Goal: Information Seeking & Learning: Find contact information

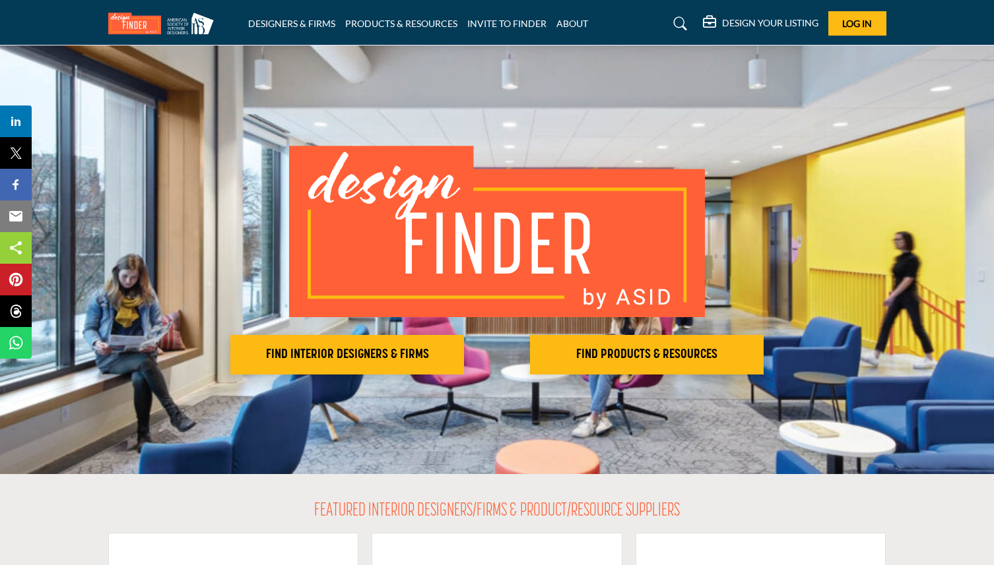
click at [387, 348] on h2 "FIND INTERIOR DESIGNERS & FIRMS" at bounding box center [347, 355] width 226 height 16
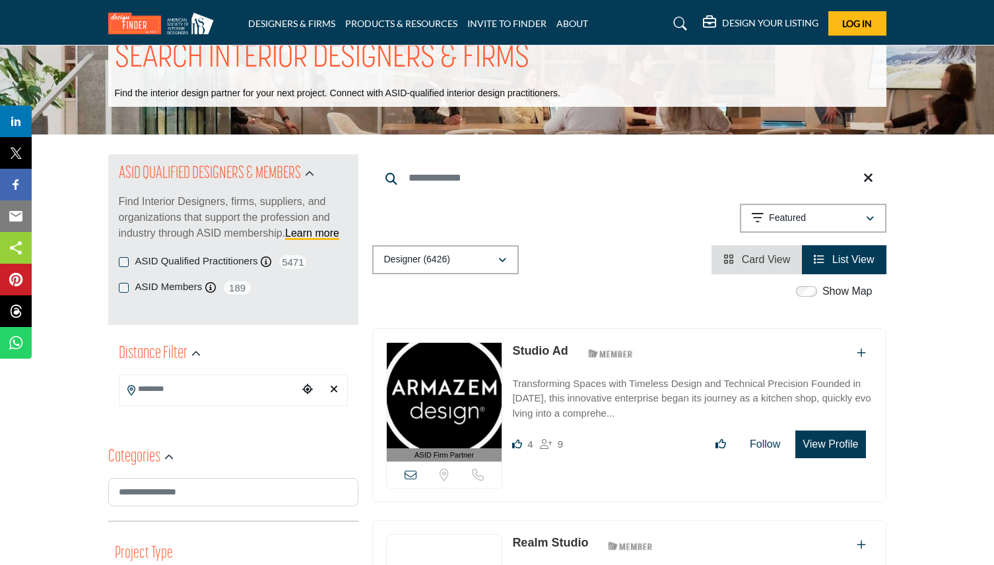
scroll to position [88, 0]
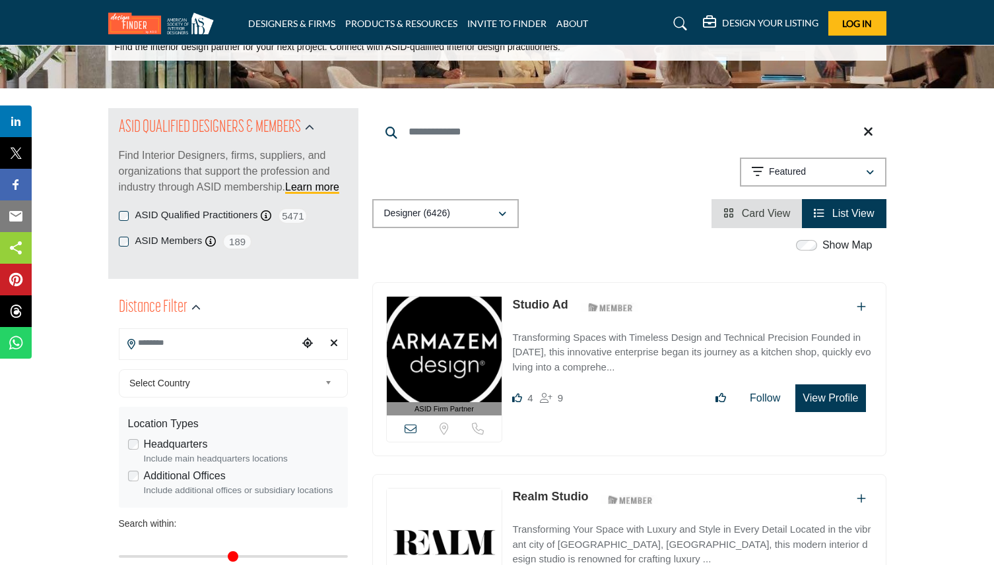
click at [203, 350] on input "Search Location" at bounding box center [208, 344] width 178 height 26
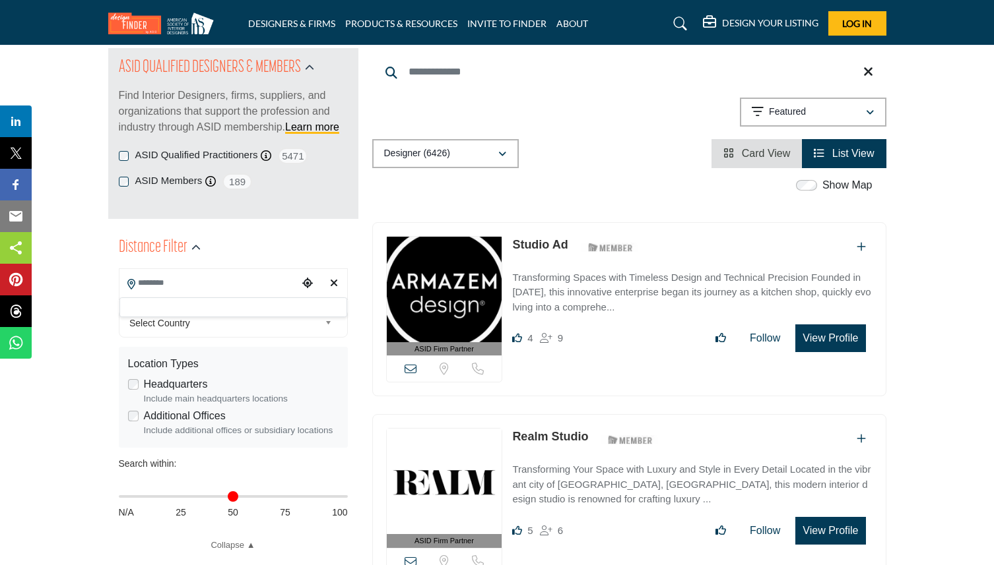
scroll to position [132, 0]
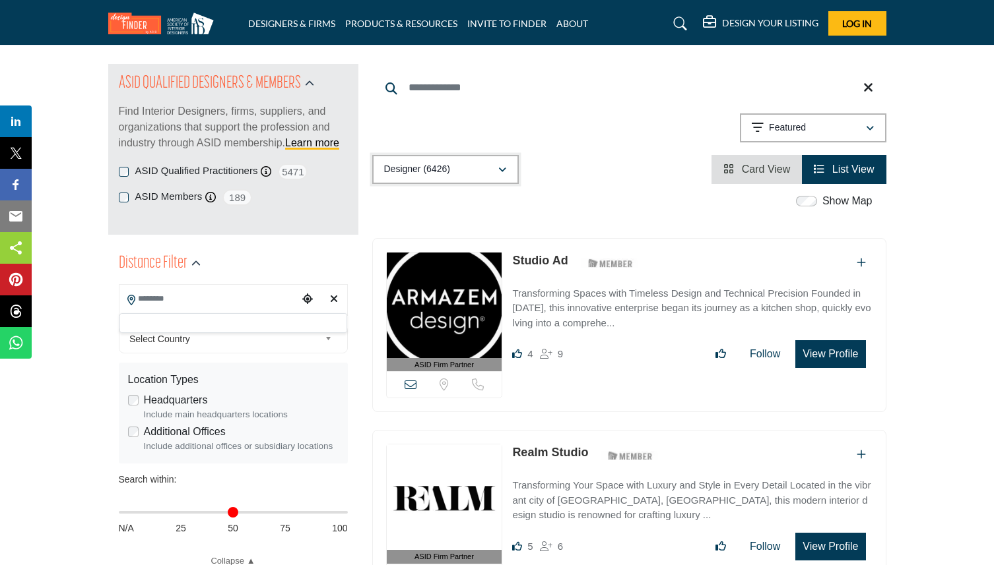
click at [505, 170] on icon "button" at bounding box center [502, 170] width 8 height 9
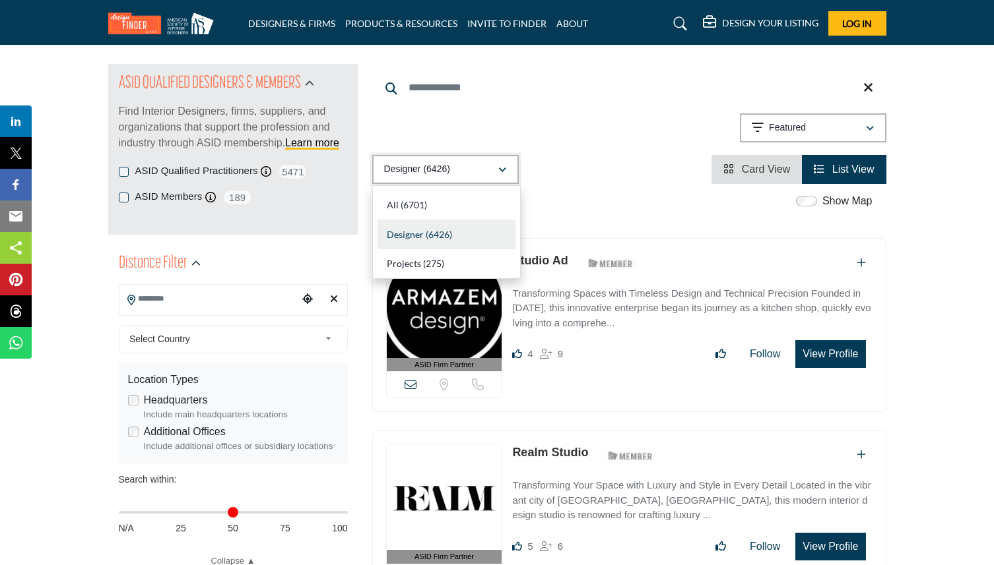
click at [504, 170] on icon "button" at bounding box center [502, 170] width 8 height 9
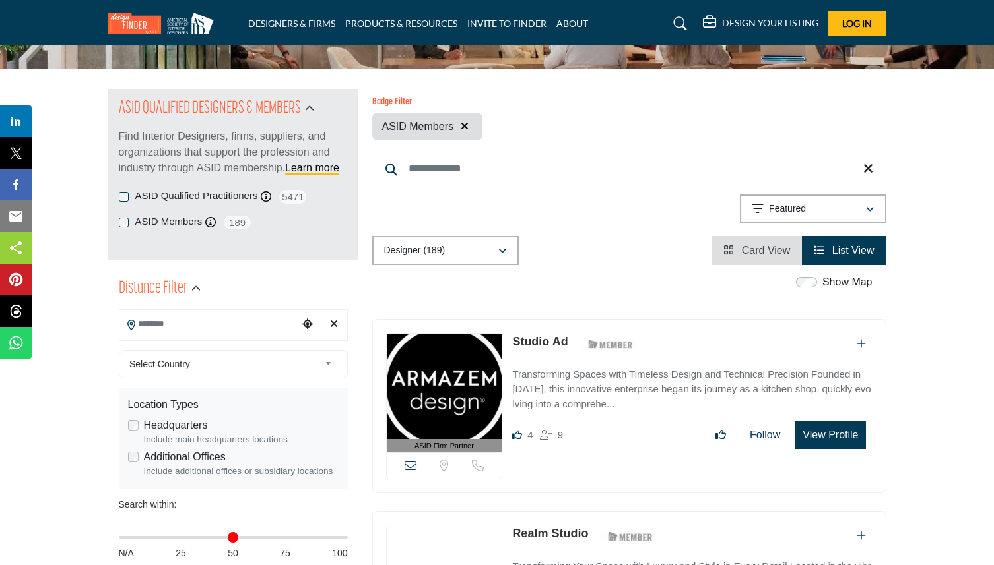
scroll to position [118, 0]
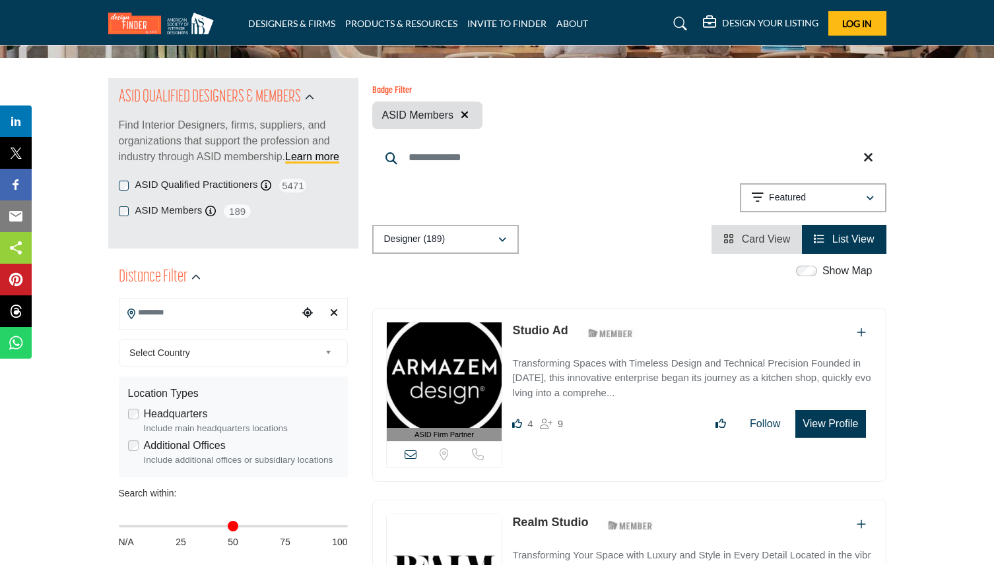
click at [435, 162] on input "Search Keyword" at bounding box center [629, 158] width 514 height 32
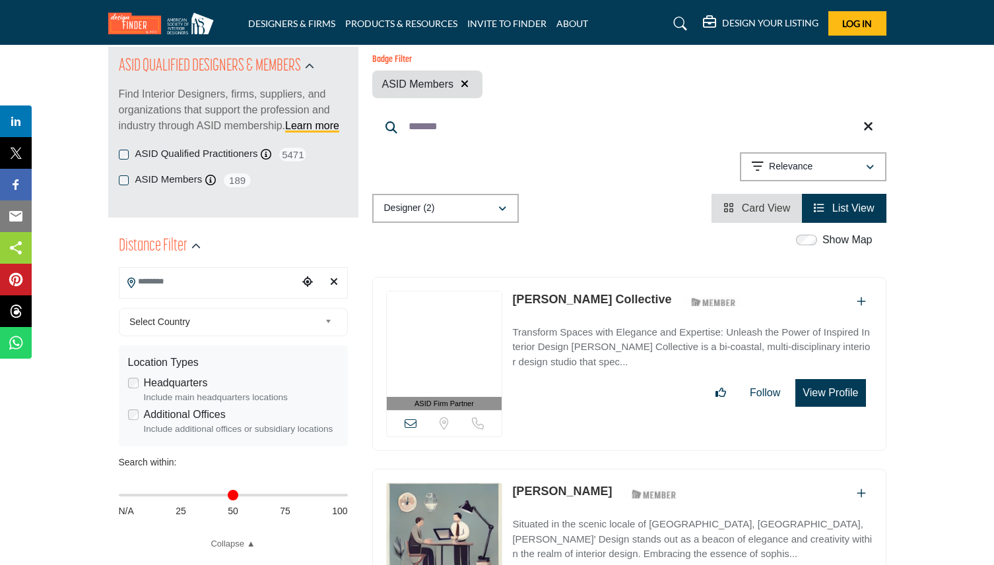
scroll to position [132, 0]
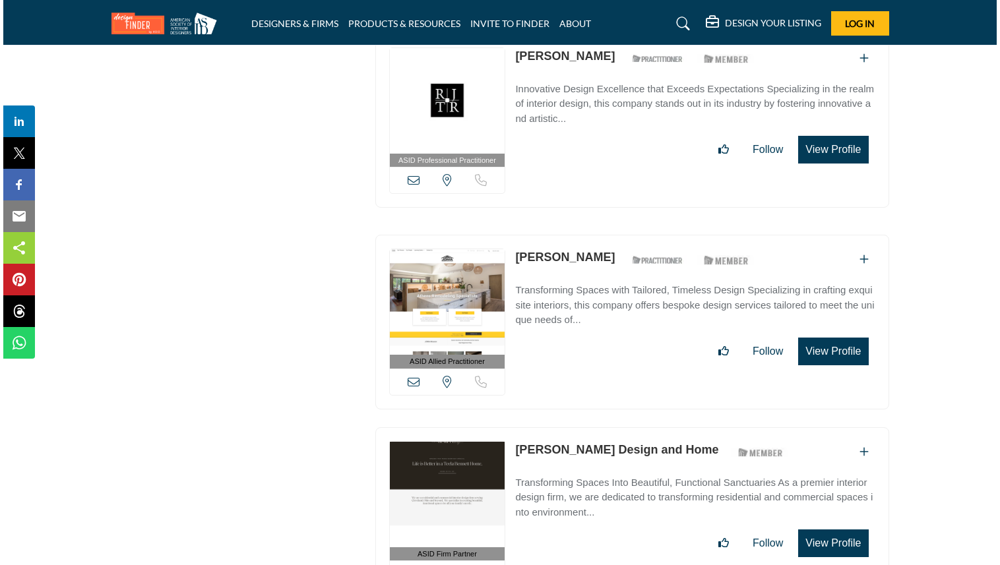
scroll to position [4267, 0]
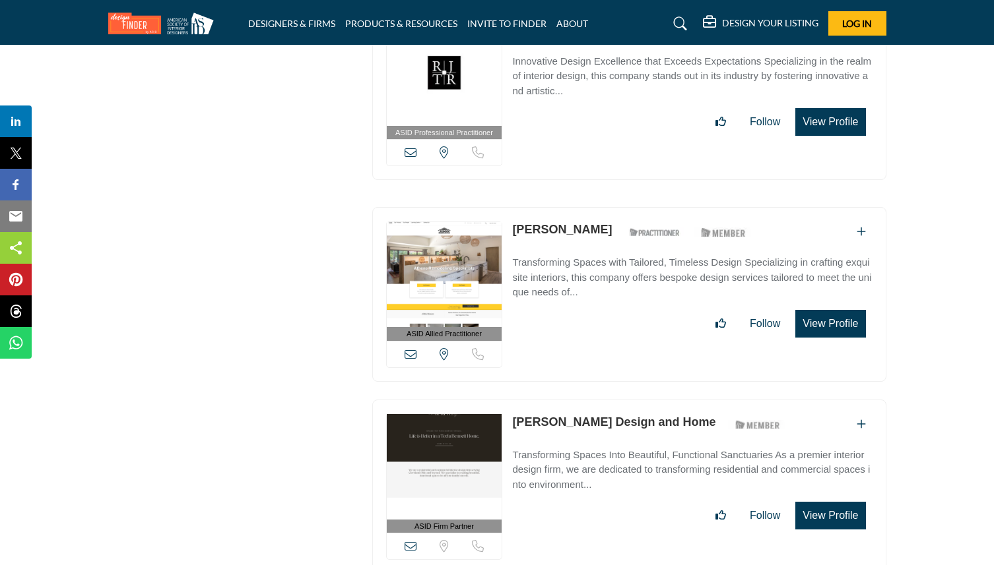
type input "**********"
click at [832, 313] on button "View Profile" at bounding box center [830, 324] width 70 height 28
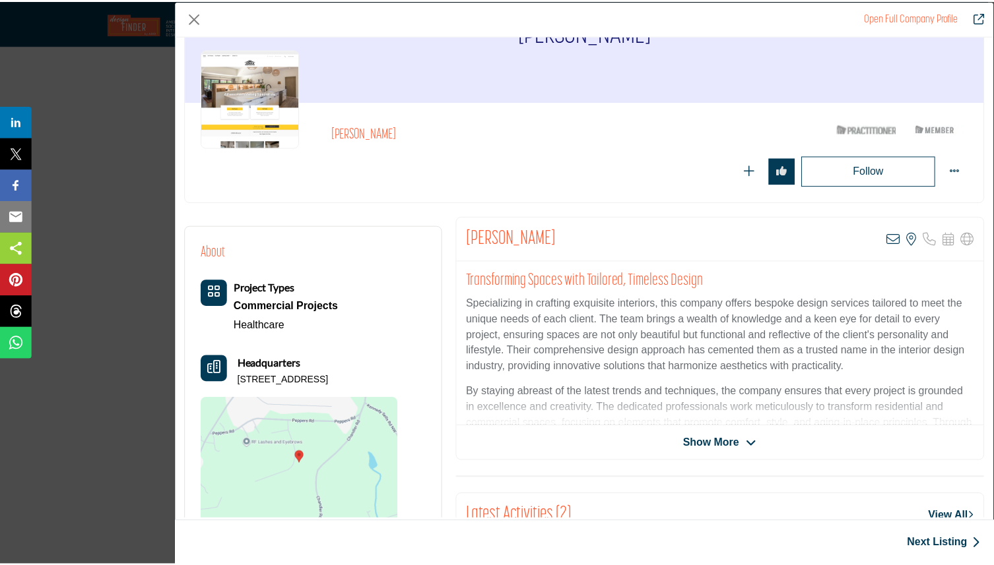
scroll to position [44, 0]
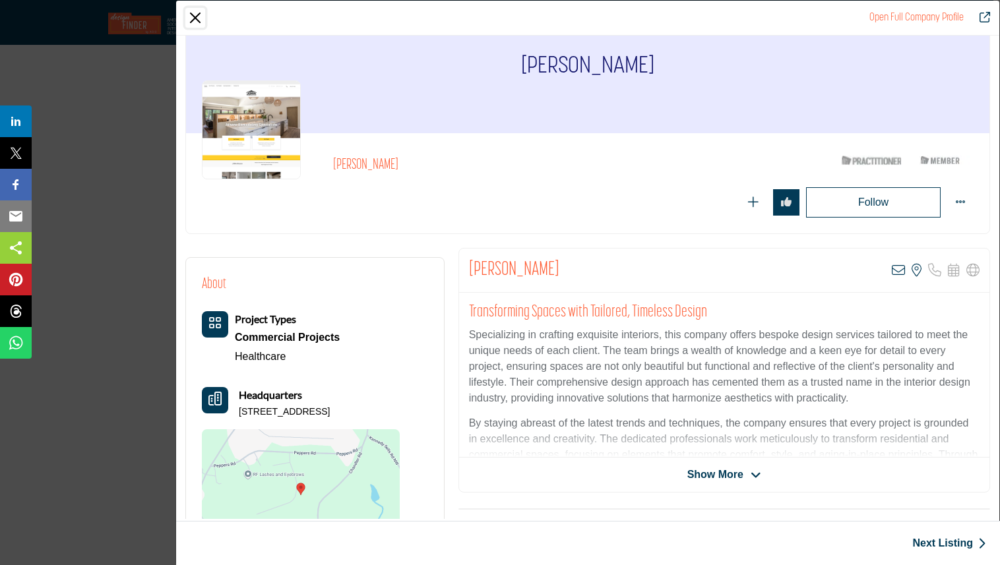
click at [200, 18] on button "Close" at bounding box center [195, 18] width 20 height 20
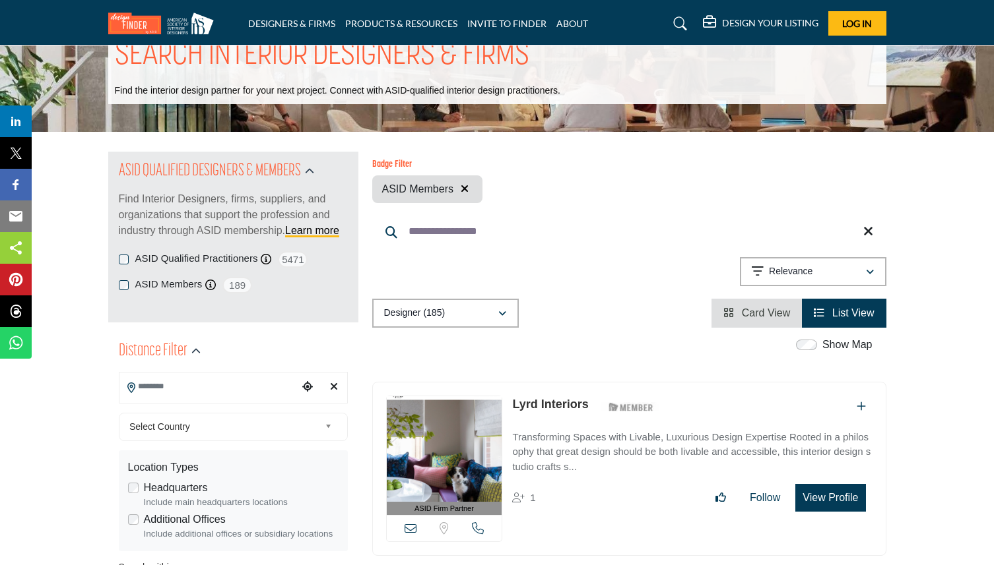
click at [306, 389] on icon "Choose your current location" at bounding box center [307, 386] width 11 height 11
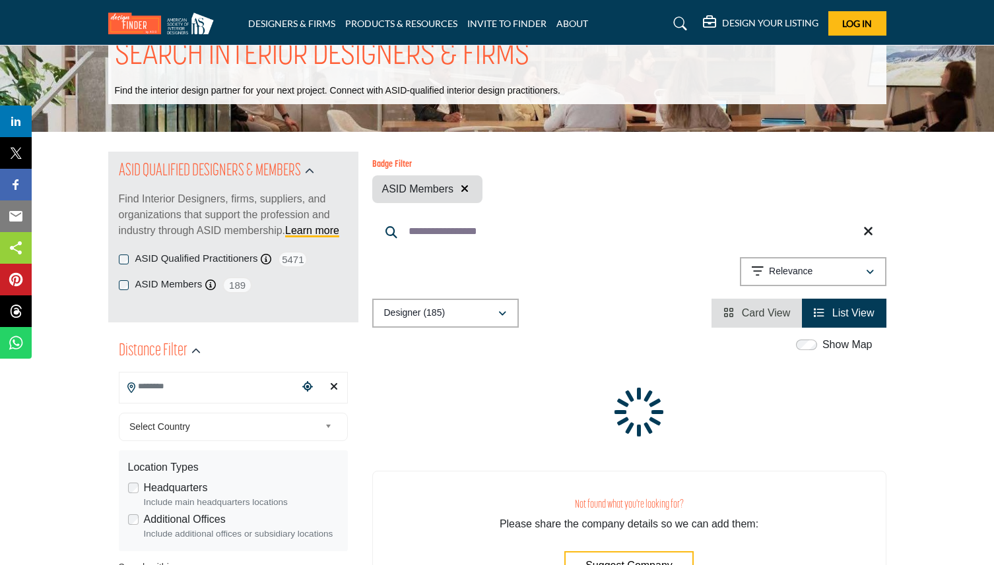
type input "**********"
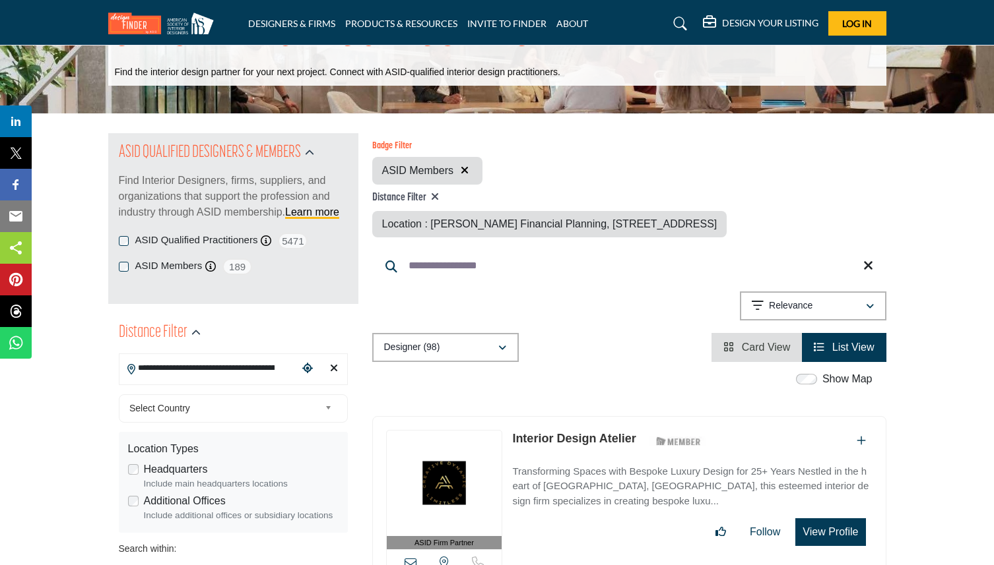
scroll to position [66, 0]
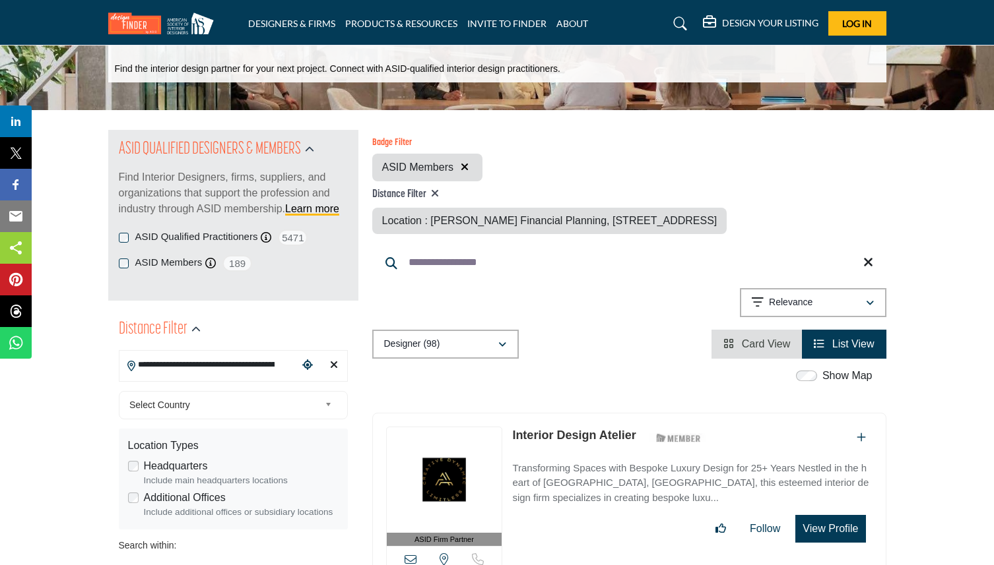
click at [332, 406] on b at bounding box center [331, 405] width 12 height 16
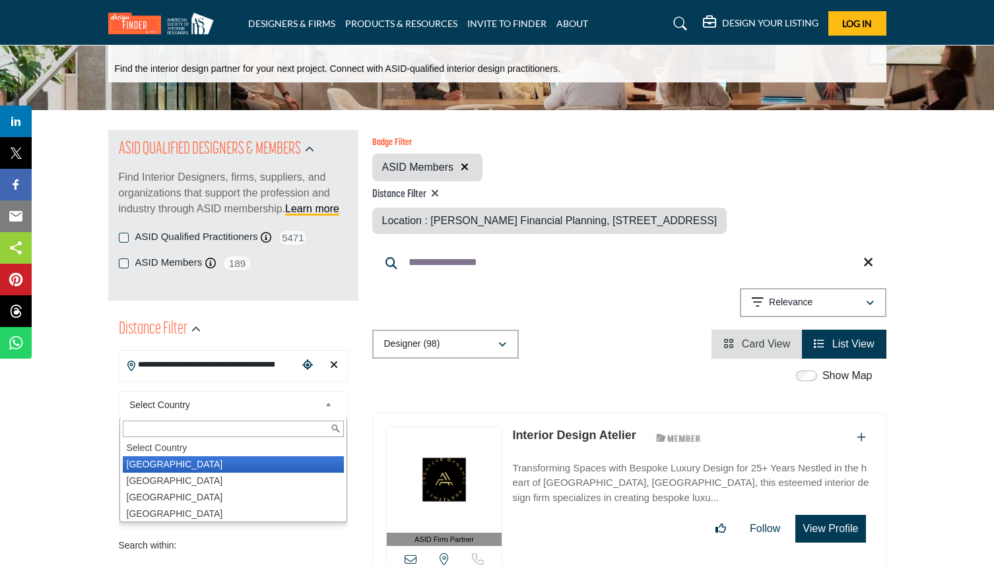
click at [165, 465] on li "United States" at bounding box center [233, 465] width 221 height 16
type input "***"
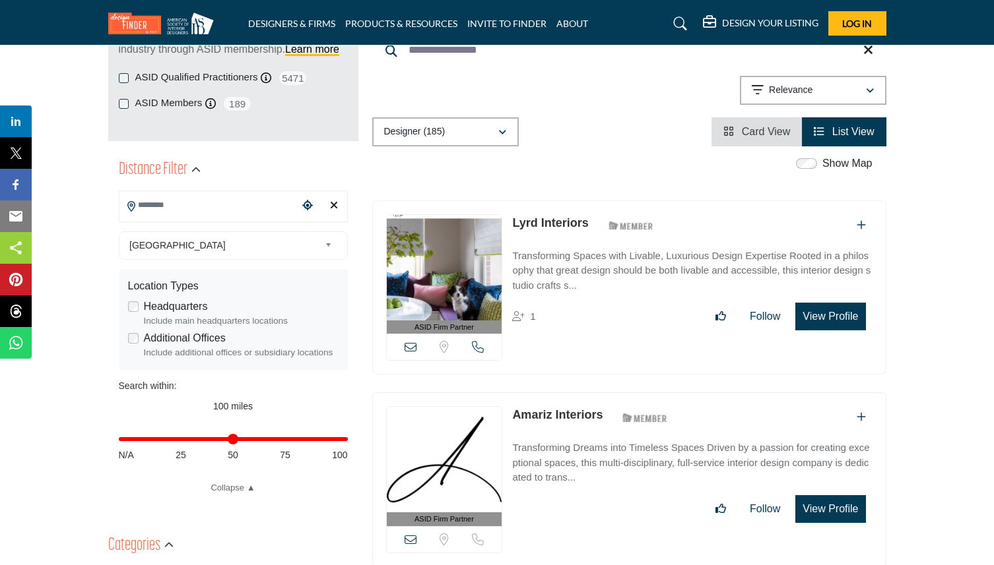
scroll to position [220, 0]
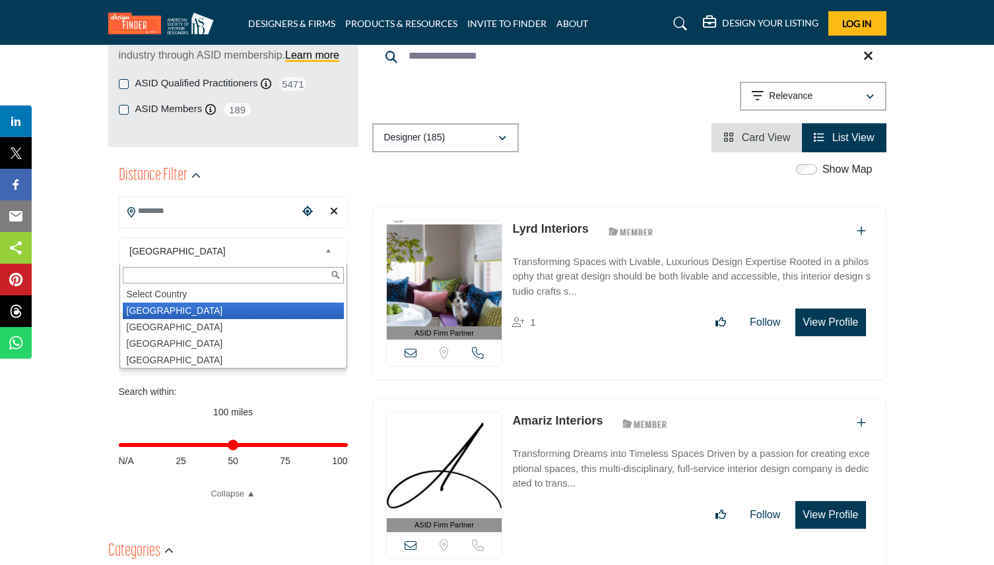
click at [329, 249] on b at bounding box center [331, 251] width 12 height 16
click at [160, 312] on li "United States" at bounding box center [233, 311] width 221 height 16
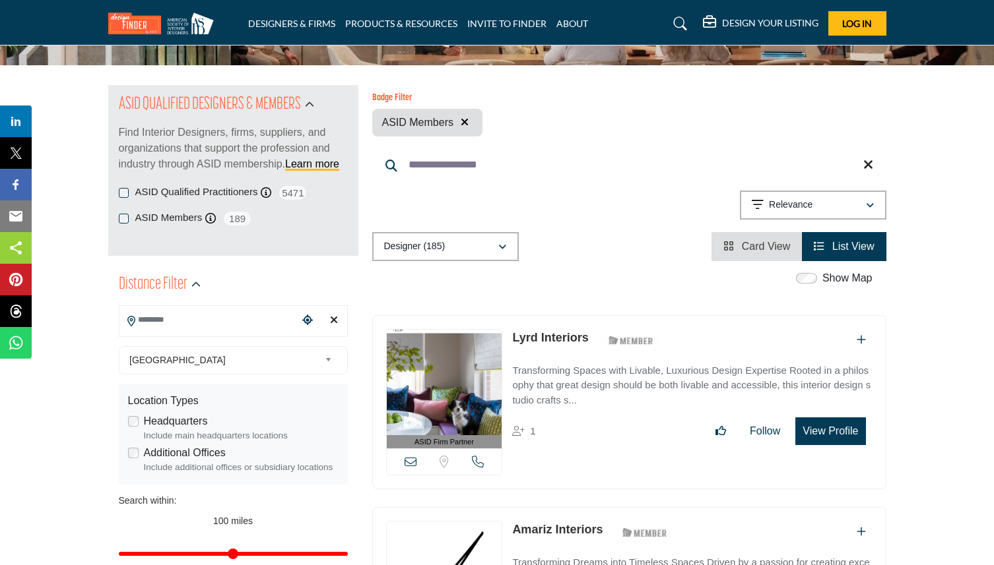
scroll to position [110, 0]
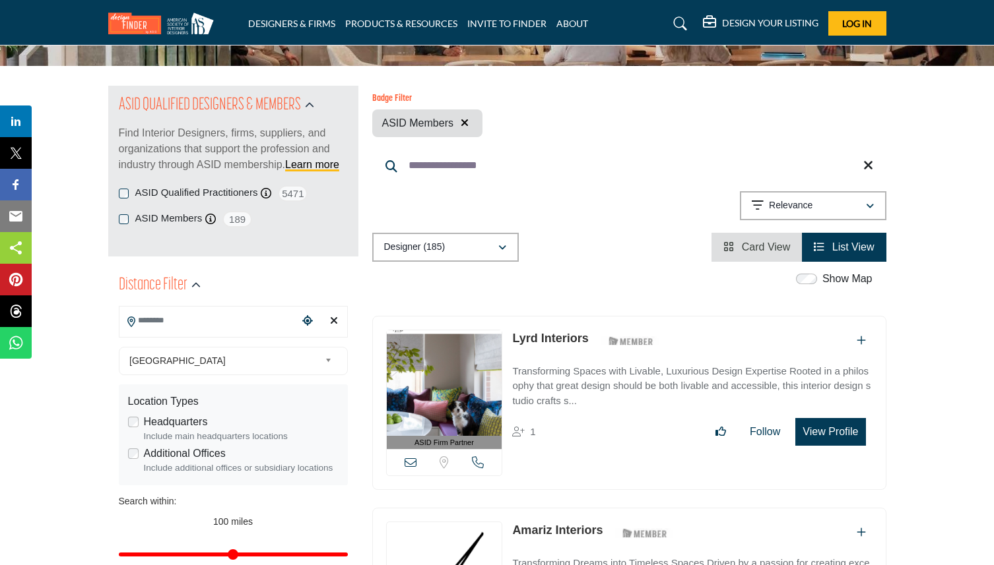
click at [757, 247] on span "Card View" at bounding box center [766, 247] width 49 height 11
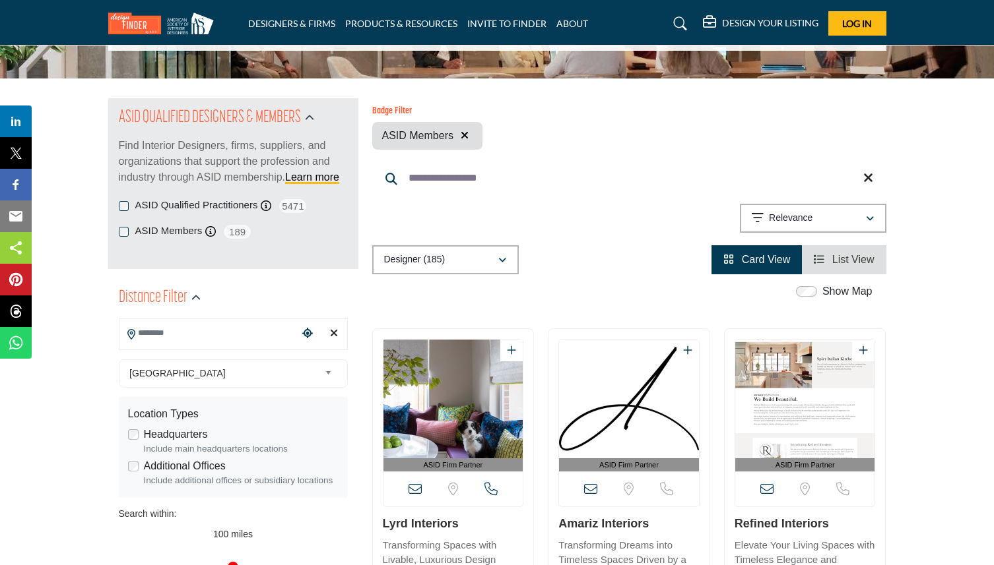
scroll to position [132, 0]
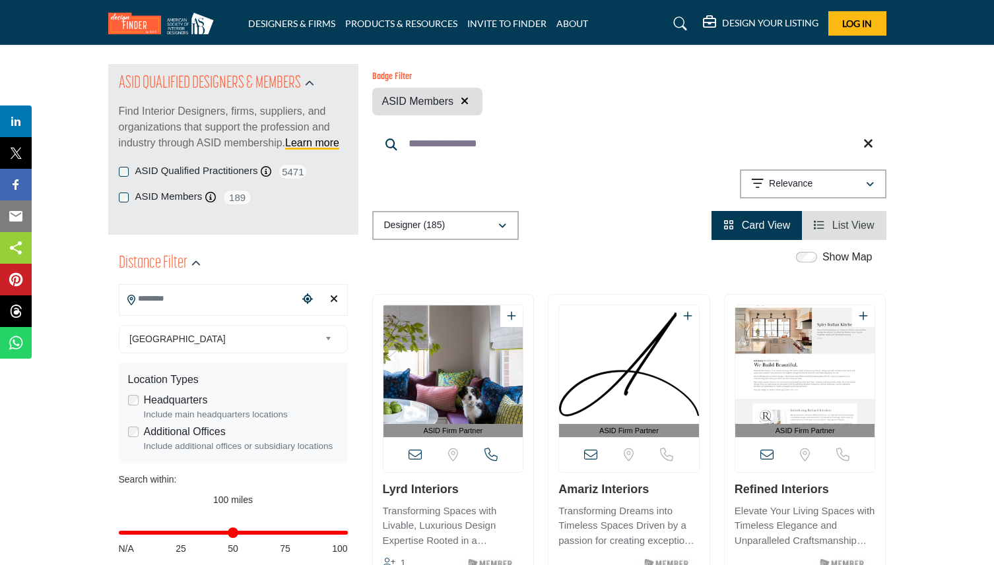
click at [335, 298] on icon "Clear search location" at bounding box center [334, 299] width 8 height 11
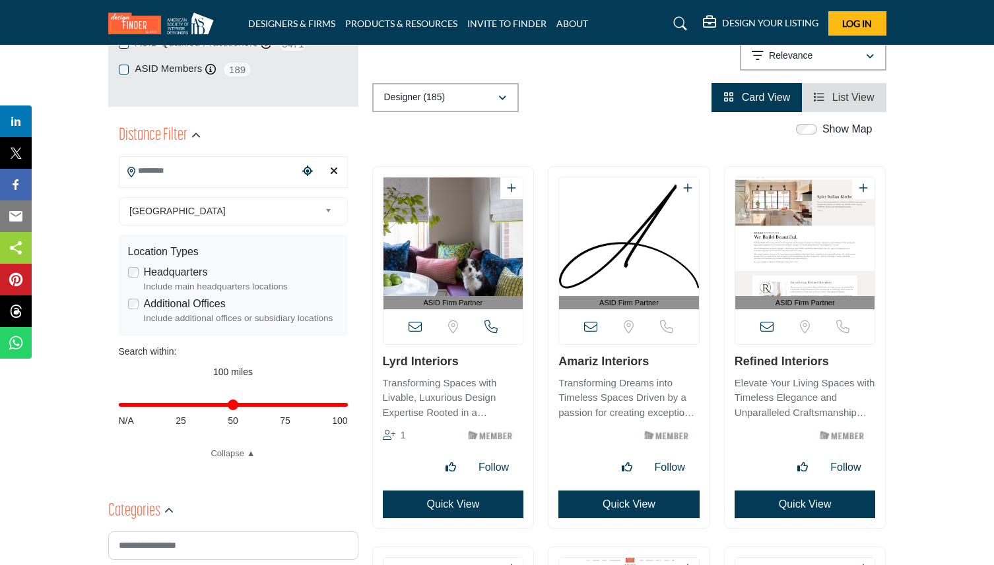
scroll to position [264, 0]
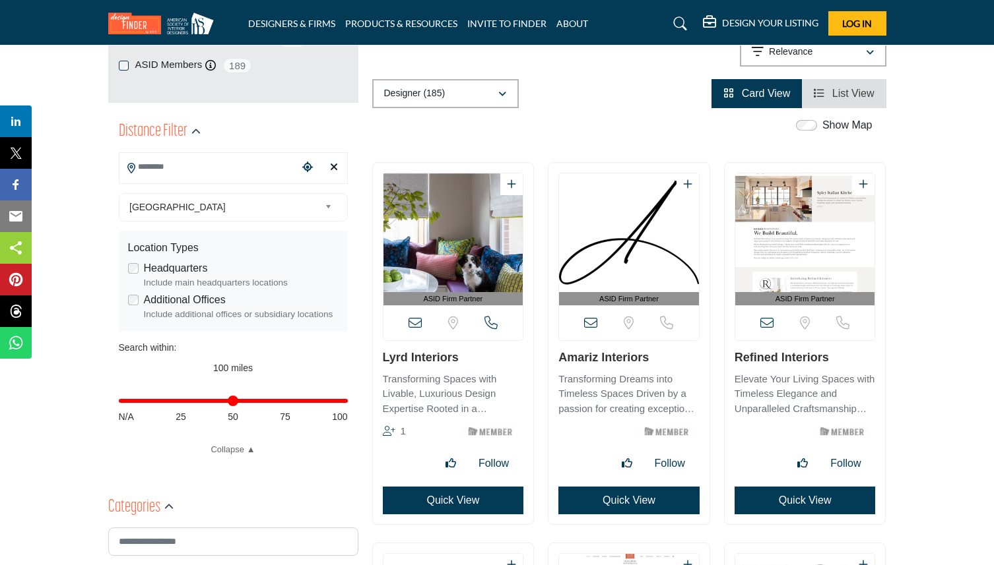
click at [308, 166] on icon "Choose your current location" at bounding box center [307, 167] width 11 height 11
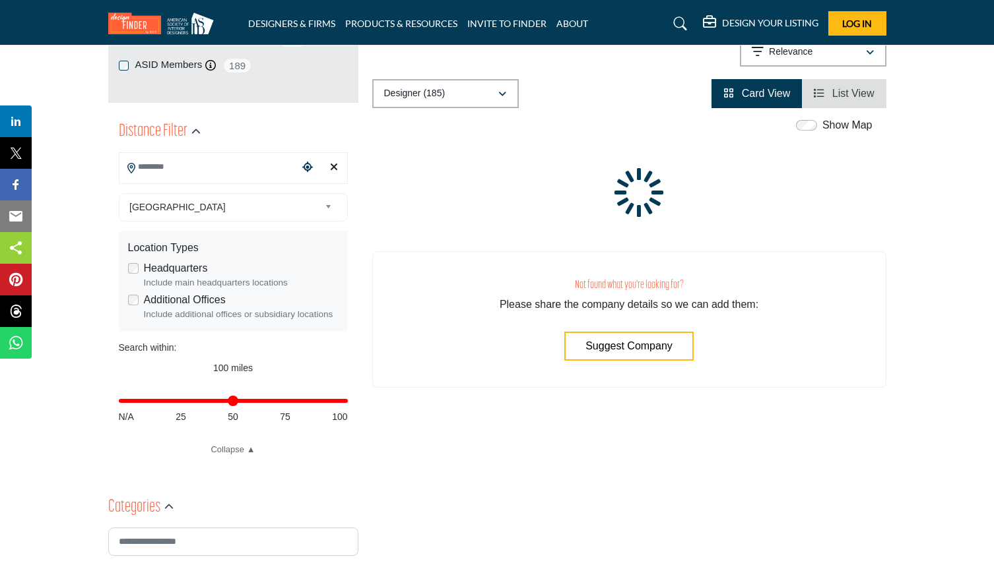
type input "**********"
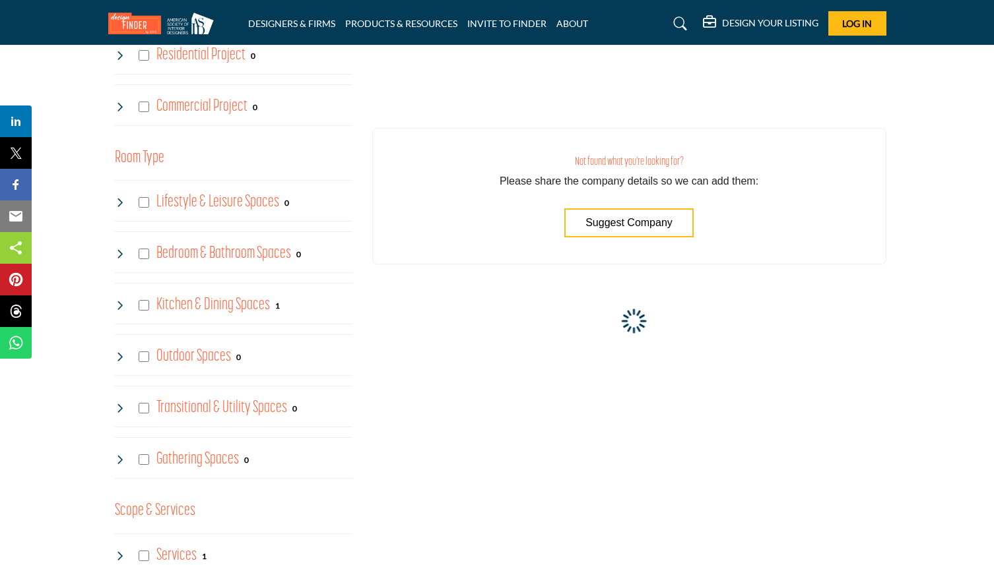
scroll to position [880, 0]
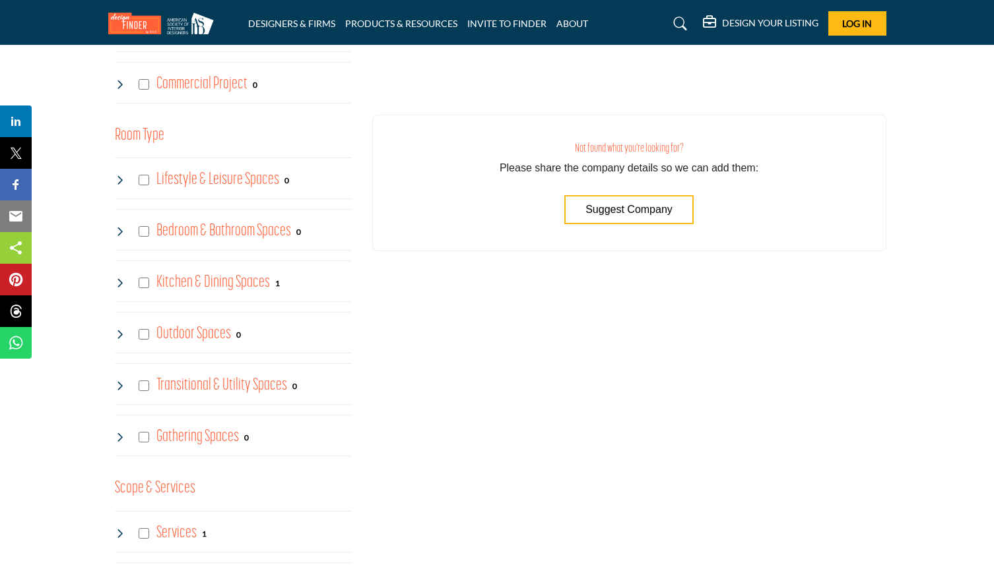
click at [637, 215] on span "Suggest Company" at bounding box center [628, 209] width 87 height 11
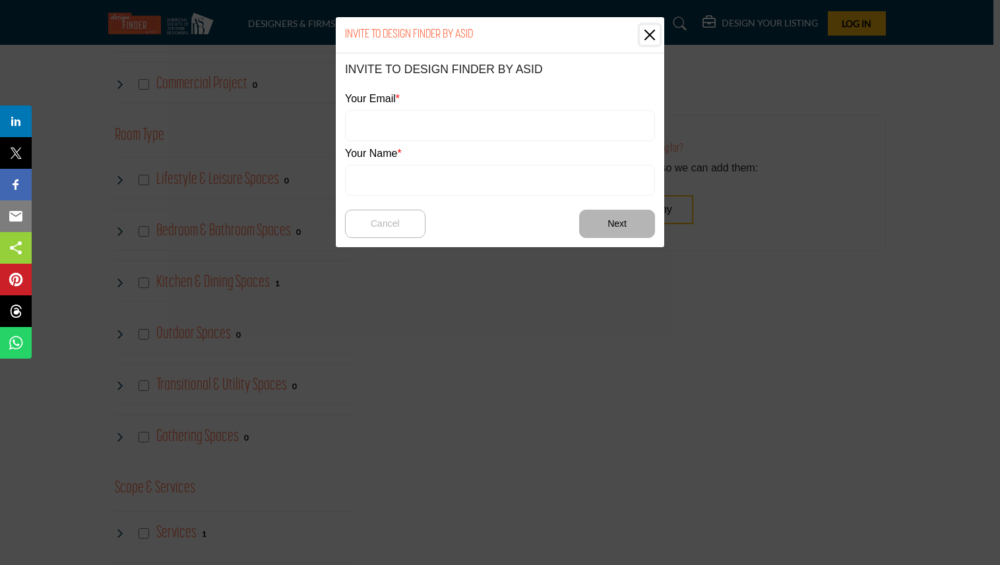
click at [648, 32] on button "Close" at bounding box center [650, 35] width 20 height 20
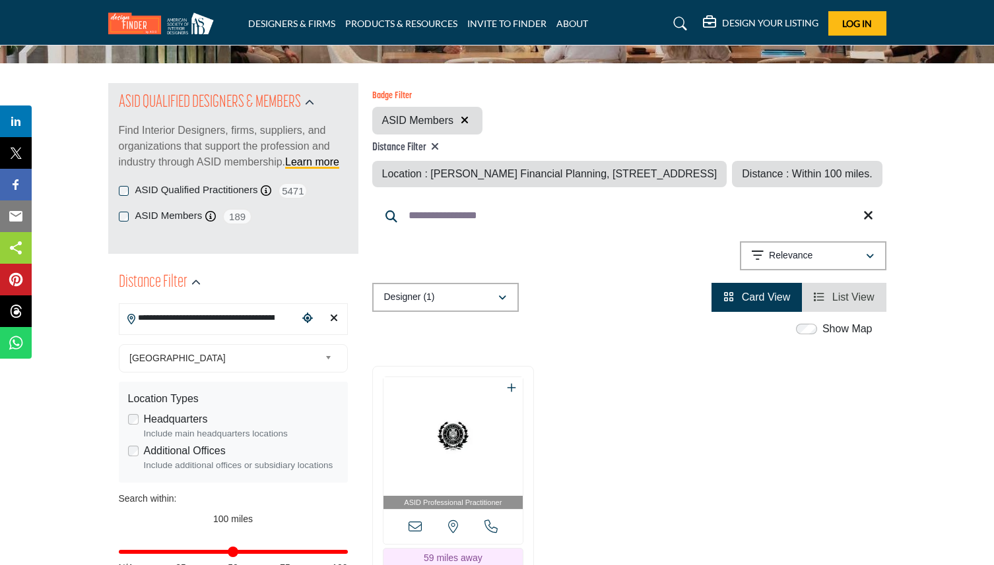
scroll to position [1578, 0]
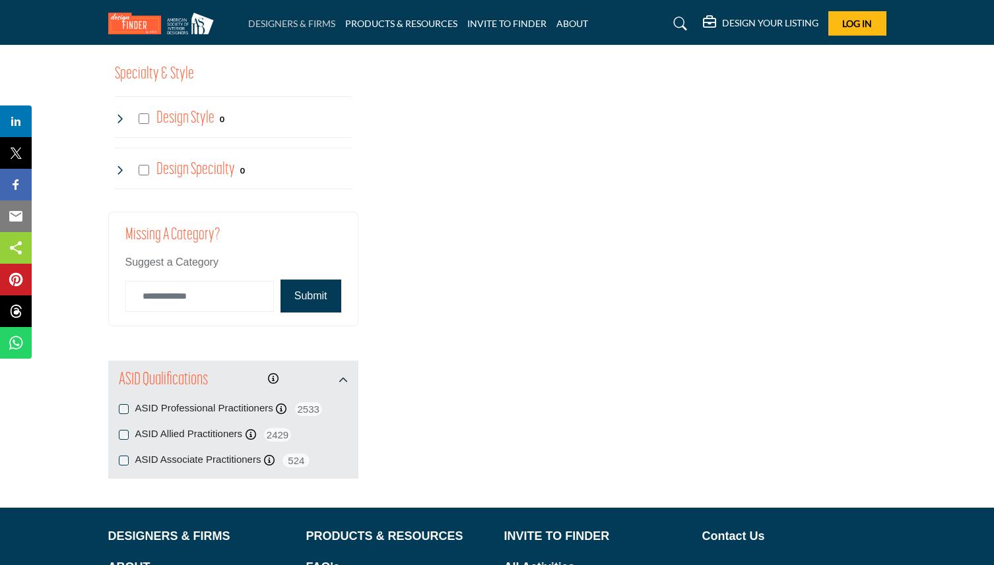
click at [288, 23] on link "DESIGNERS & FIRMS" at bounding box center [291, 23] width 87 height 11
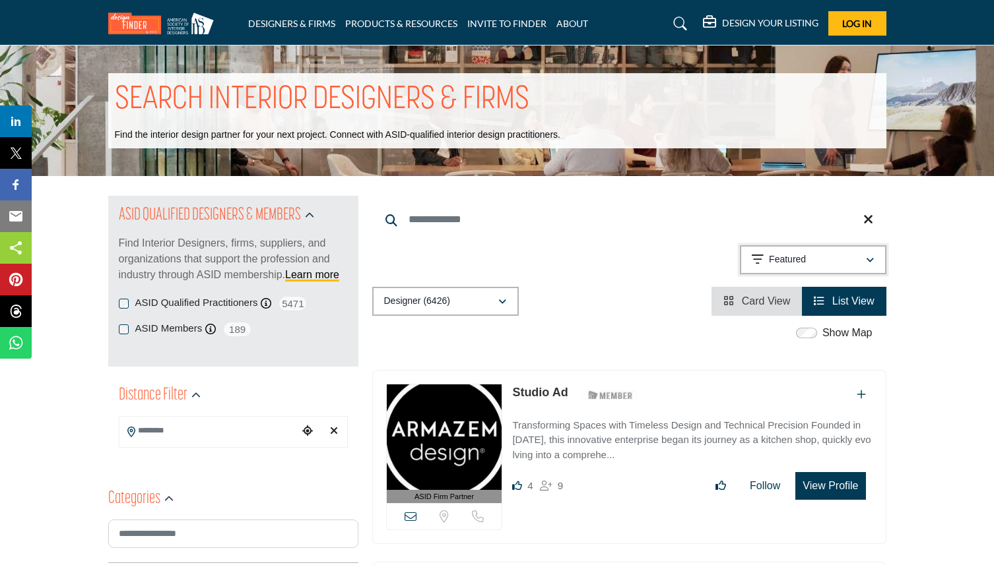
click at [866, 262] on icon "button" at bounding box center [870, 260] width 8 height 9
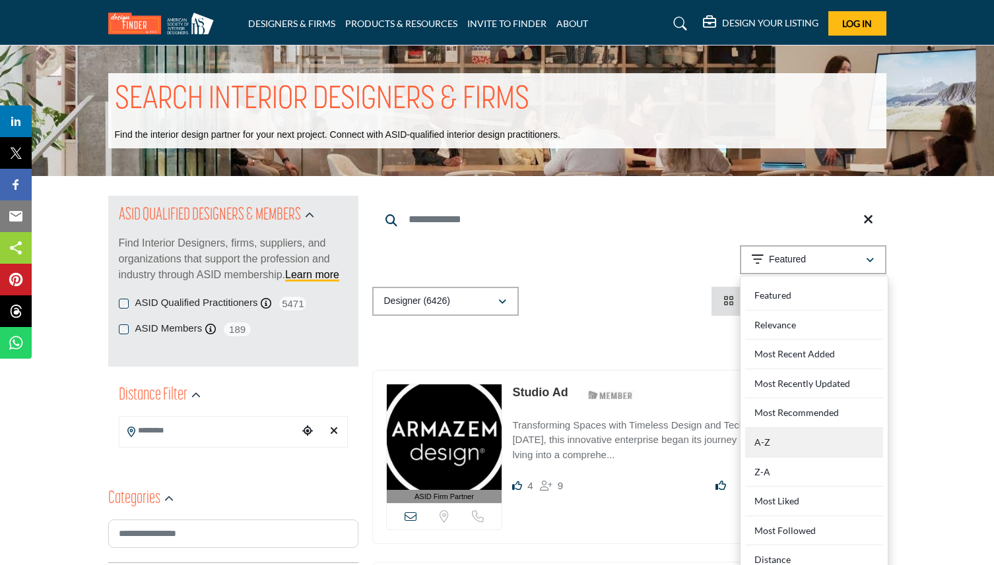
click at [777, 447] on div "A-Z" at bounding box center [814, 443] width 138 height 30
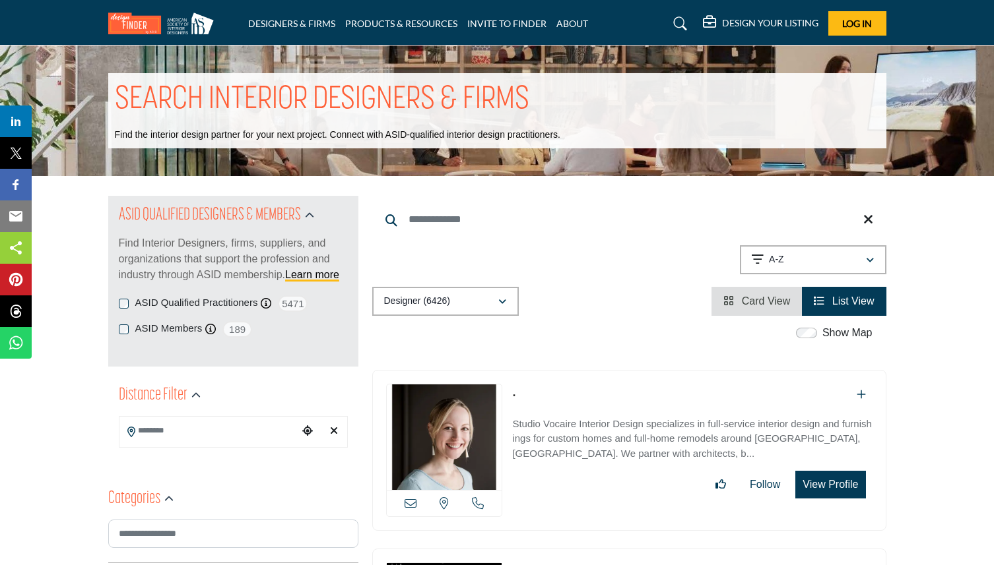
click at [842, 300] on span "List View" at bounding box center [853, 301] width 42 height 11
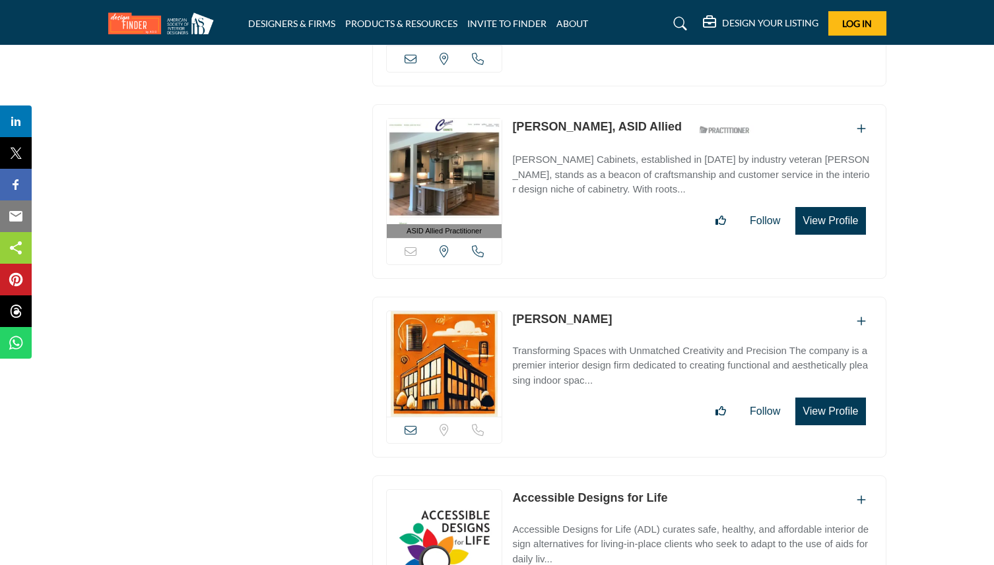
scroll to position [4197, 0]
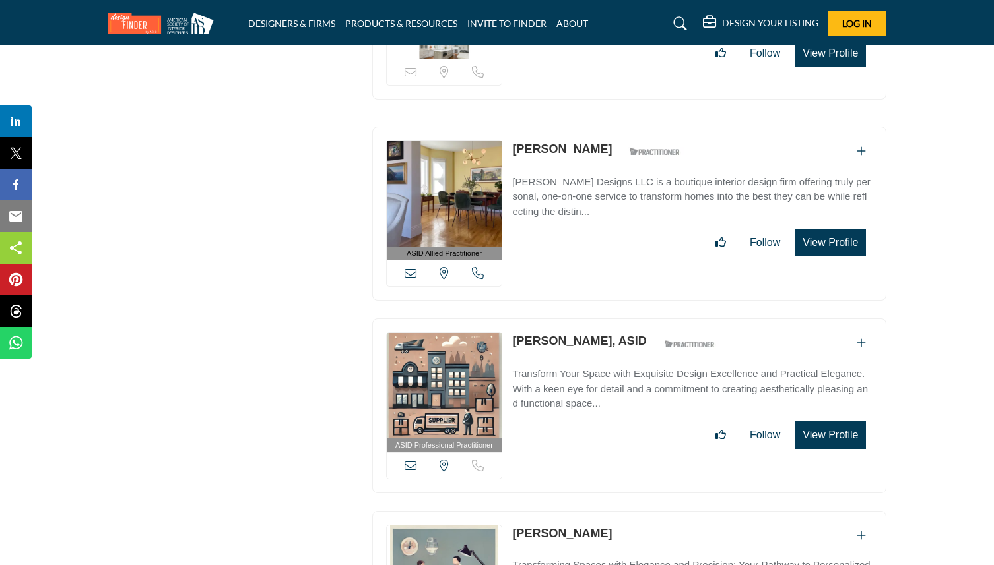
click at [992, 280] on section "ASID QUALIFIED DESIGNERS & MEMBERS Find Interior Designers, firms, suppliers, a…" at bounding box center [497, 151] width 994 height 8345
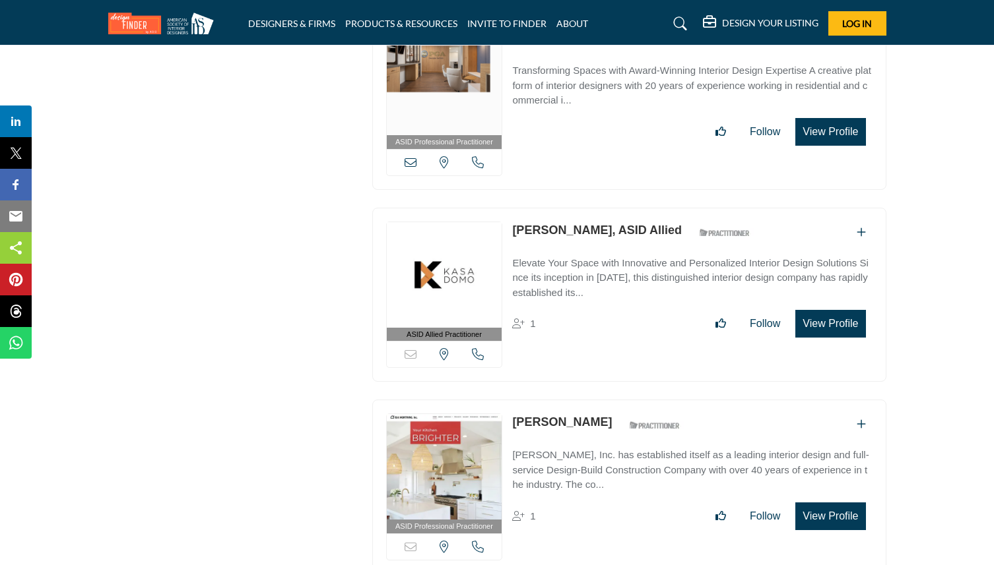
scroll to position [11917, 0]
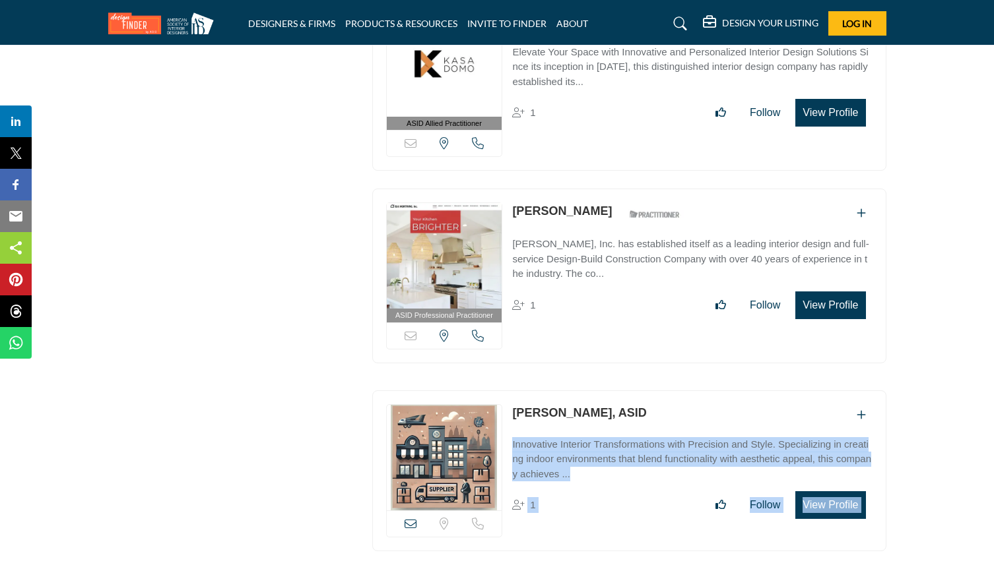
drag, startPoint x: 992, startPoint y: 410, endPoint x: 1000, endPoint y: 558, distance: 148.6
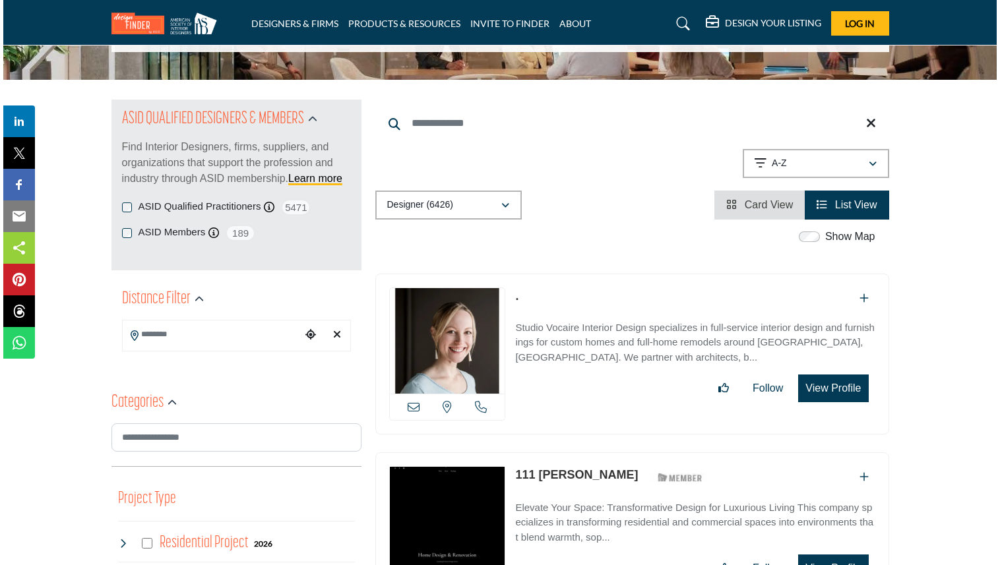
scroll to position [0, 0]
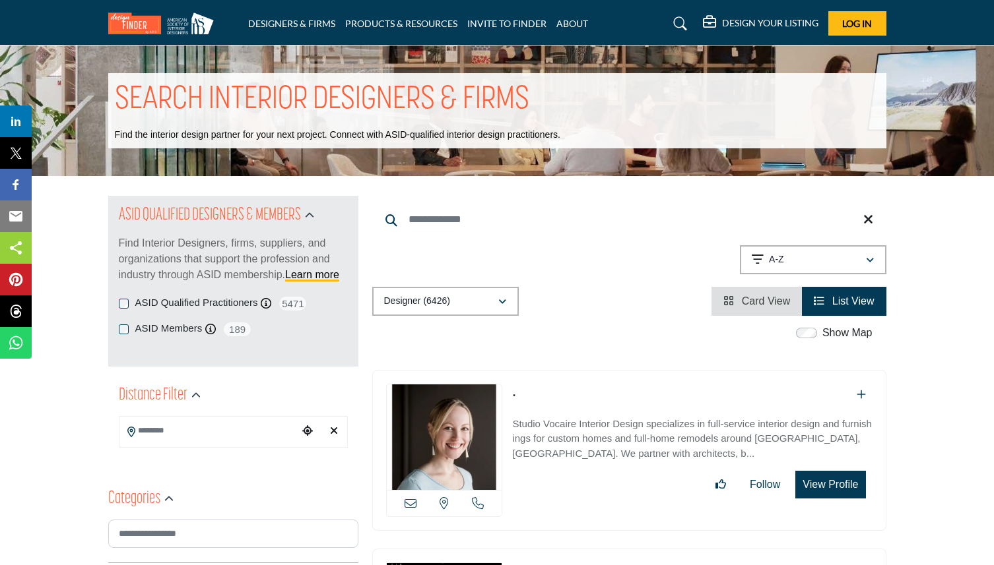
click at [469, 219] on input "Search Keyword" at bounding box center [629, 220] width 514 height 32
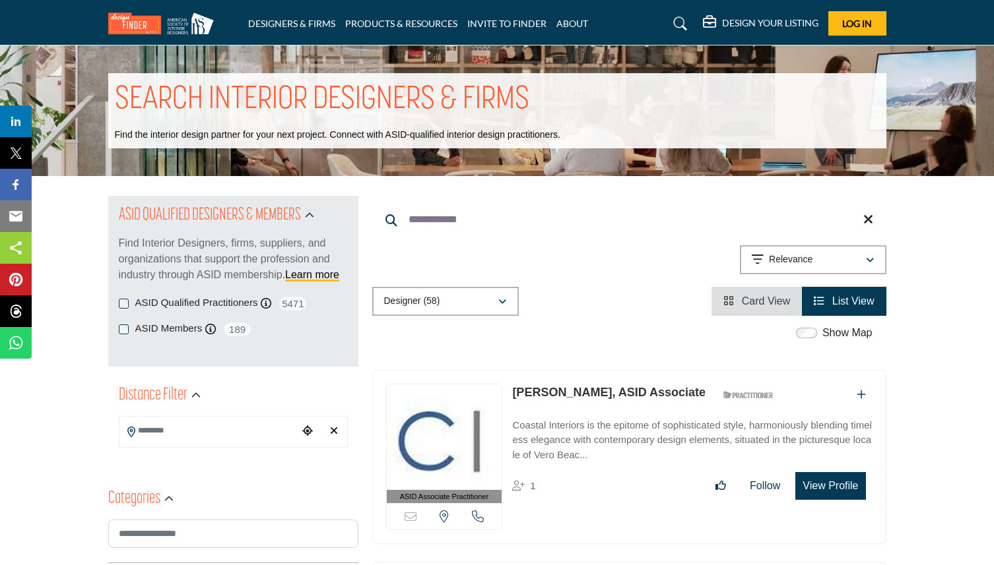
type input "**********"
click at [825, 494] on button "View Profile" at bounding box center [830, 486] width 70 height 28
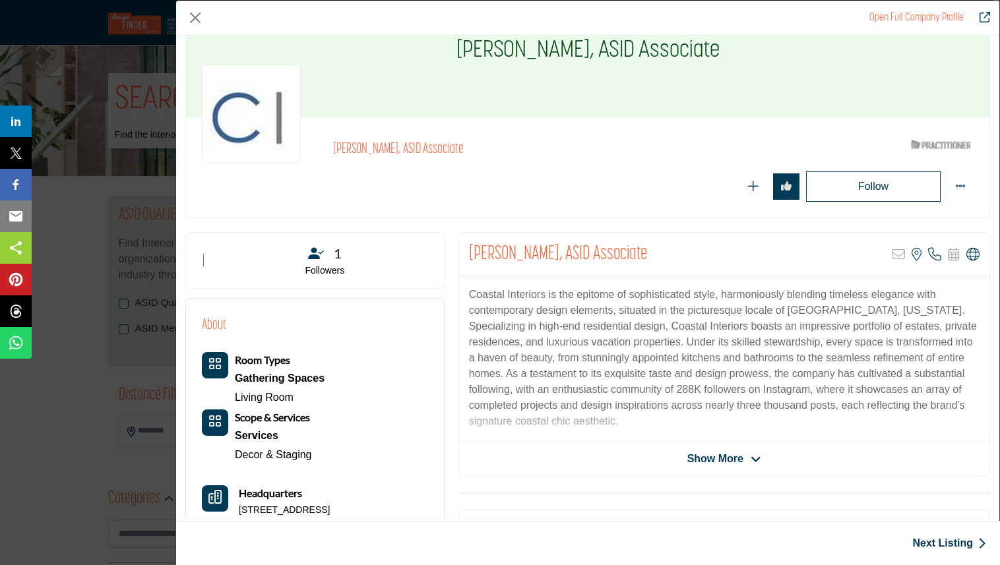
scroll to position [66, 0]
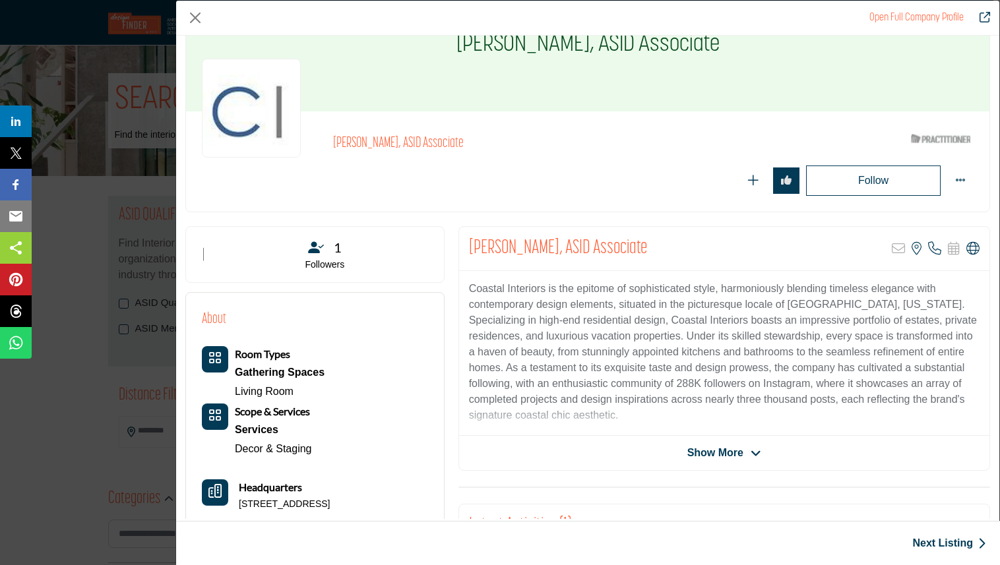
click at [751, 451] on icon "Company Data Modal" at bounding box center [756, 454] width 11 height 12
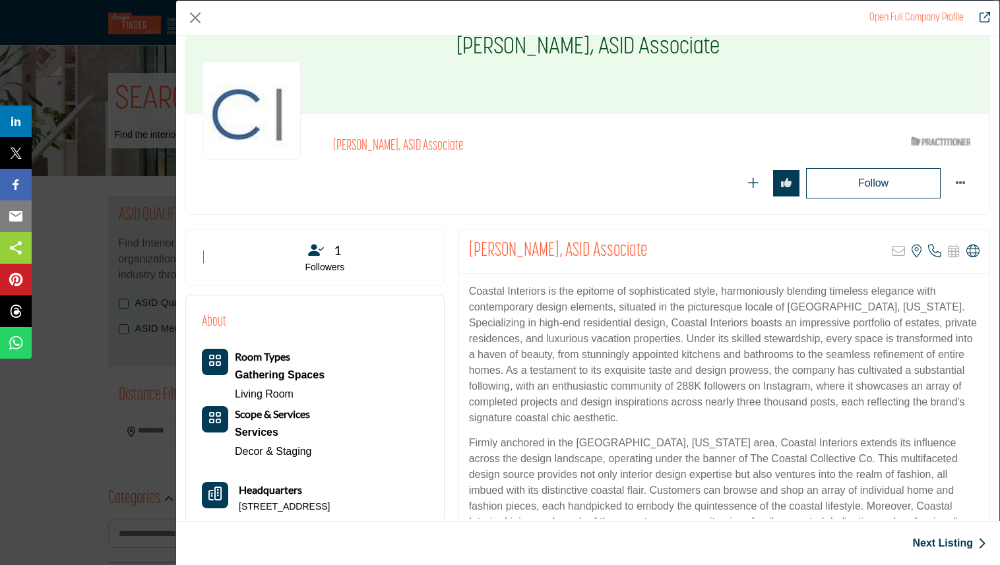
scroll to position [62, 0]
click at [330, 267] on p "Followers" at bounding box center [324, 269] width 205 height 13
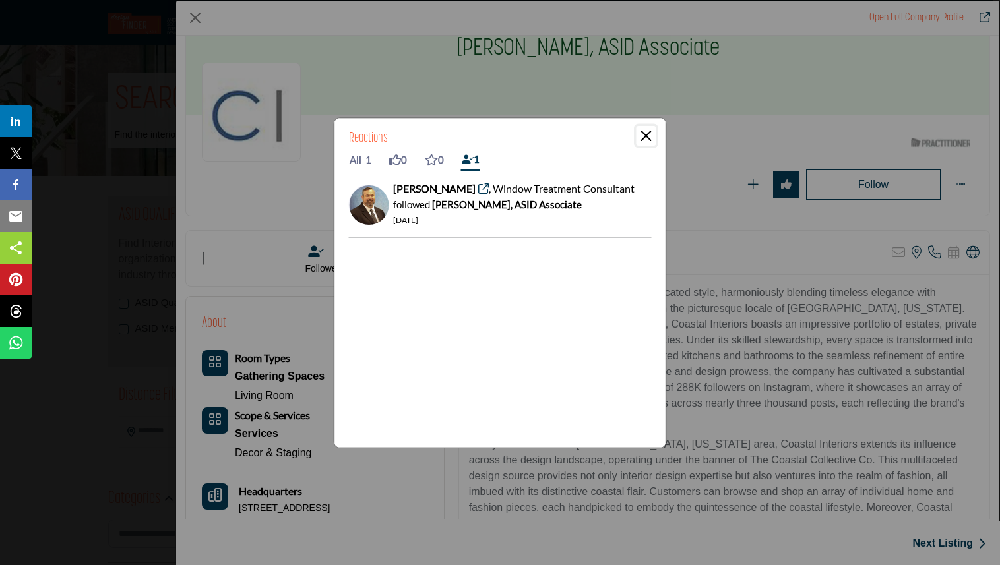
click at [647, 137] on button "Close" at bounding box center [647, 136] width 20 height 20
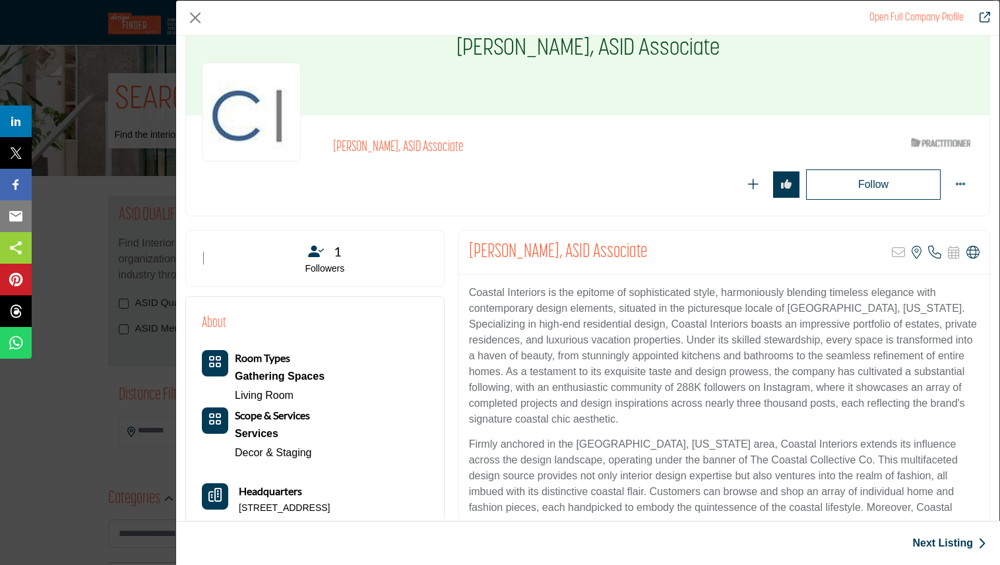
click at [913, 20] on link "Open Full Company Profile" at bounding box center [917, 18] width 94 height 11
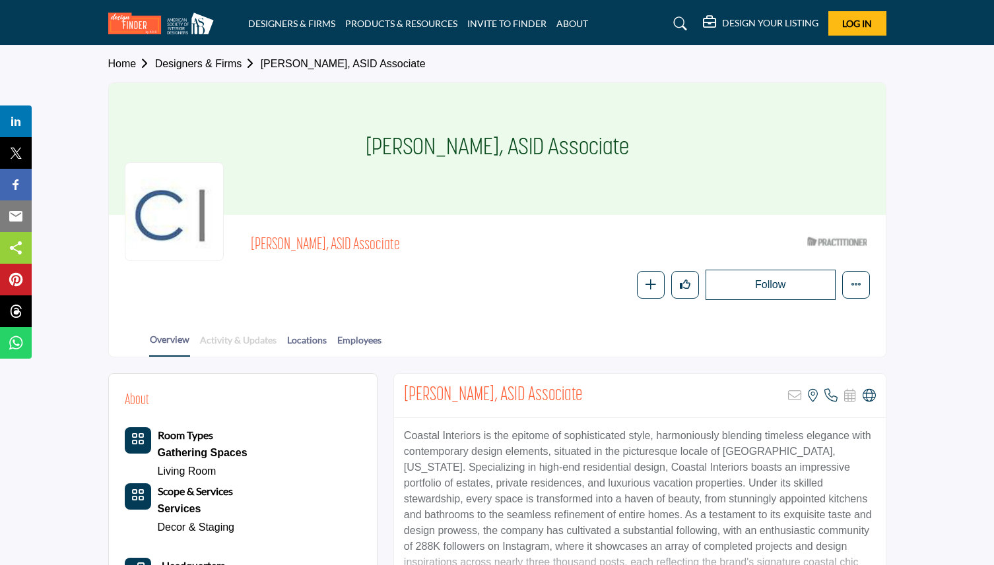
click at [239, 342] on link "Activity & Updates" at bounding box center [238, 344] width 78 height 23
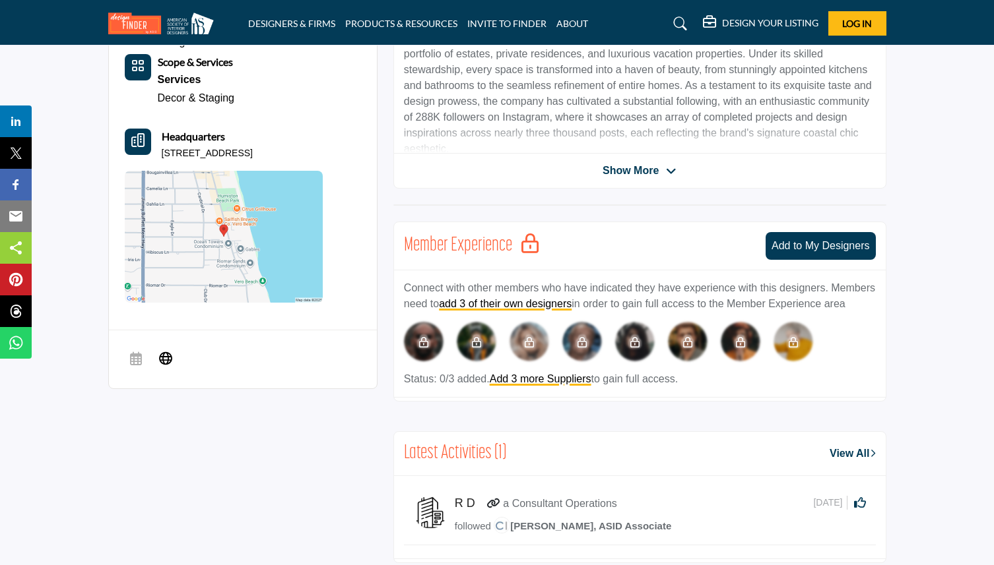
scroll to position [440, 0]
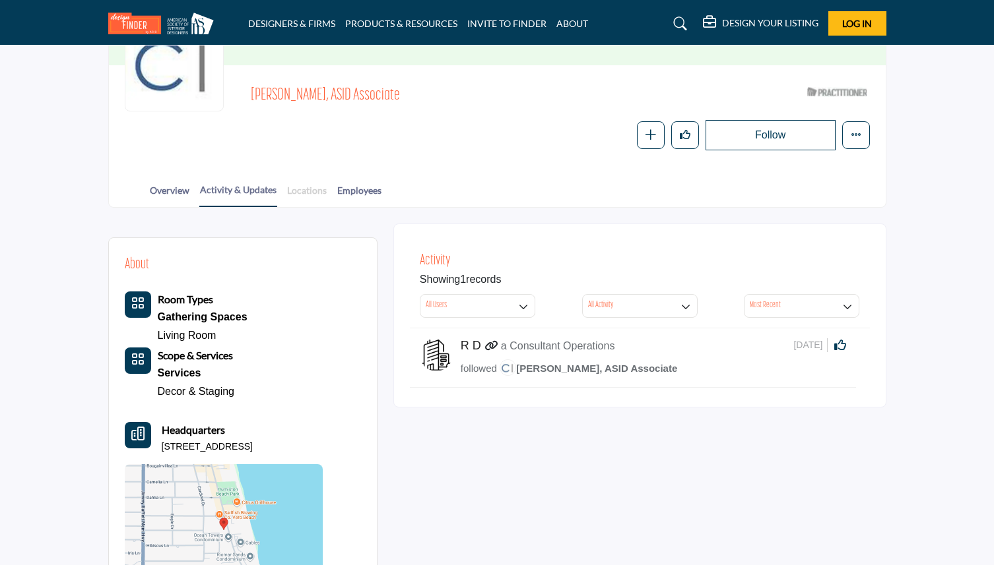
scroll to position [132, 0]
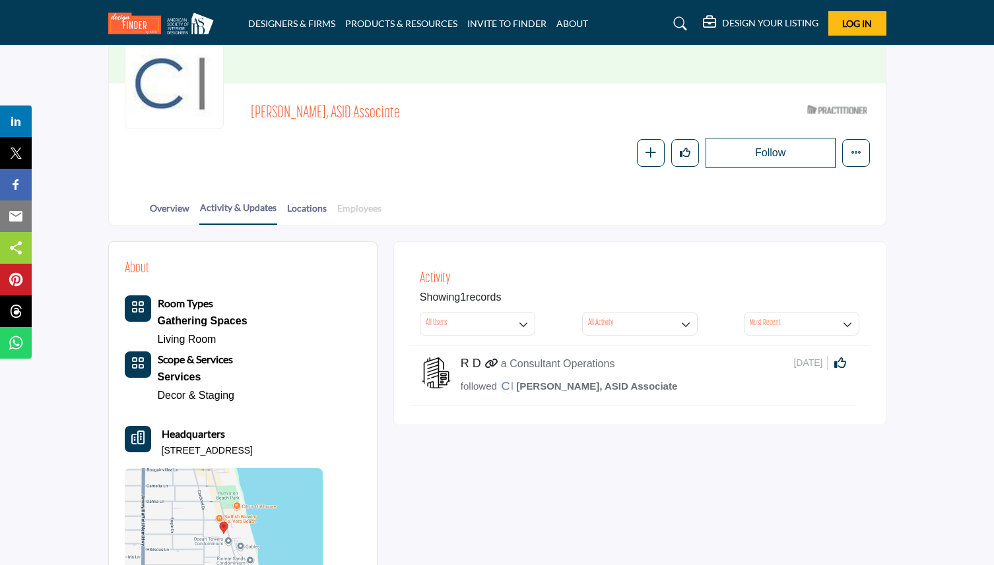
click at [348, 208] on link "Employees" at bounding box center [360, 212] width 46 height 23
